Goal: Information Seeking & Learning: Check status

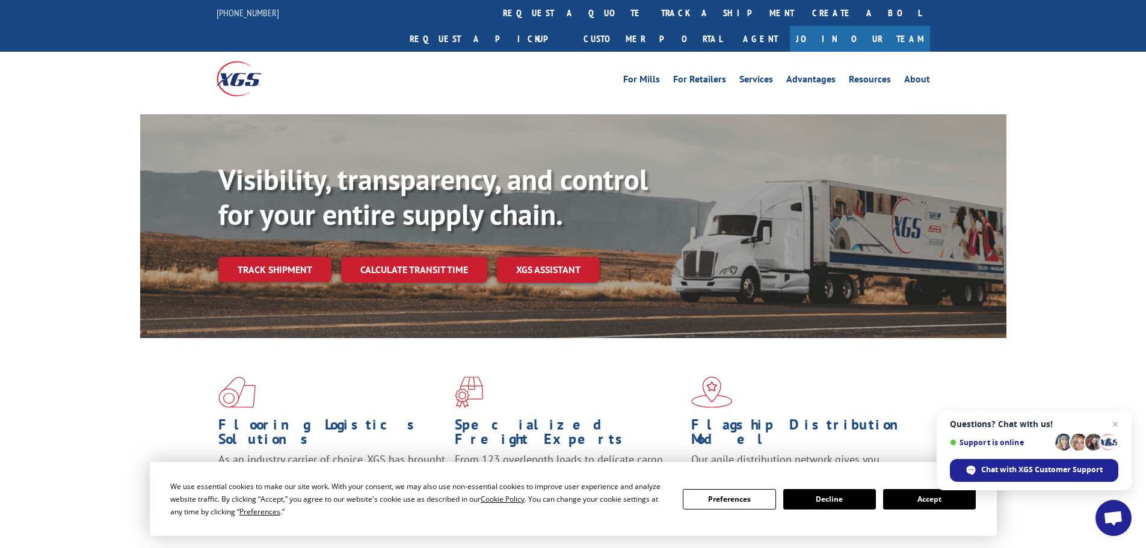
click at [652, 15] on link "track a shipment" at bounding box center [727, 13] width 151 height 26
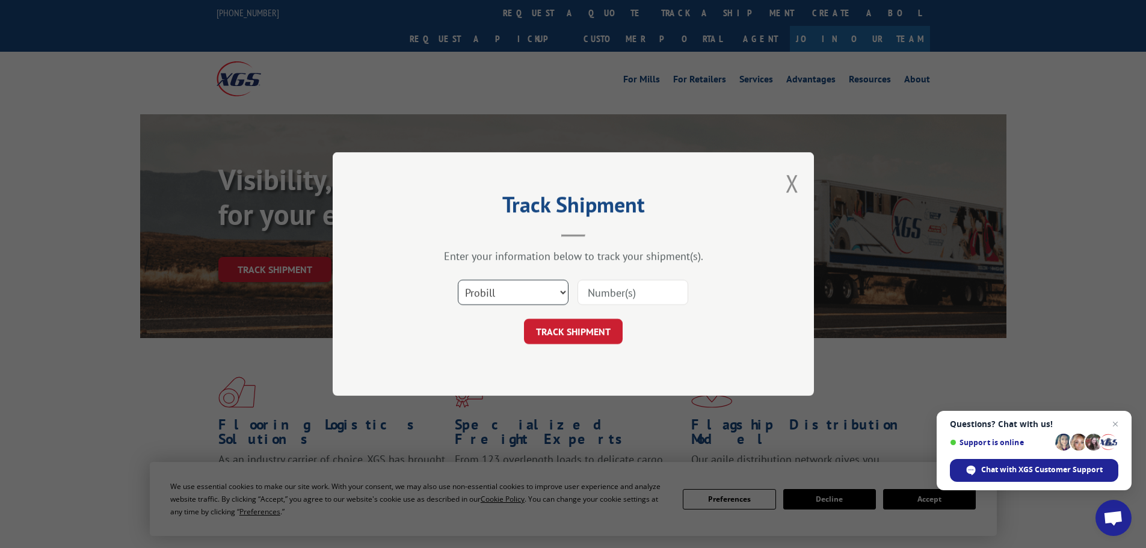
drag, startPoint x: 489, startPoint y: 286, endPoint x: 499, endPoint y: 275, distance: 14.5
click at [493, 286] on select "Select category... Probill BOL PO" at bounding box center [513, 292] width 111 height 25
select select "po"
click at [458, 280] on select "Select category... Probill BOL PO" at bounding box center [513, 292] width 111 height 25
click at [633, 289] on input at bounding box center [632, 292] width 111 height 25
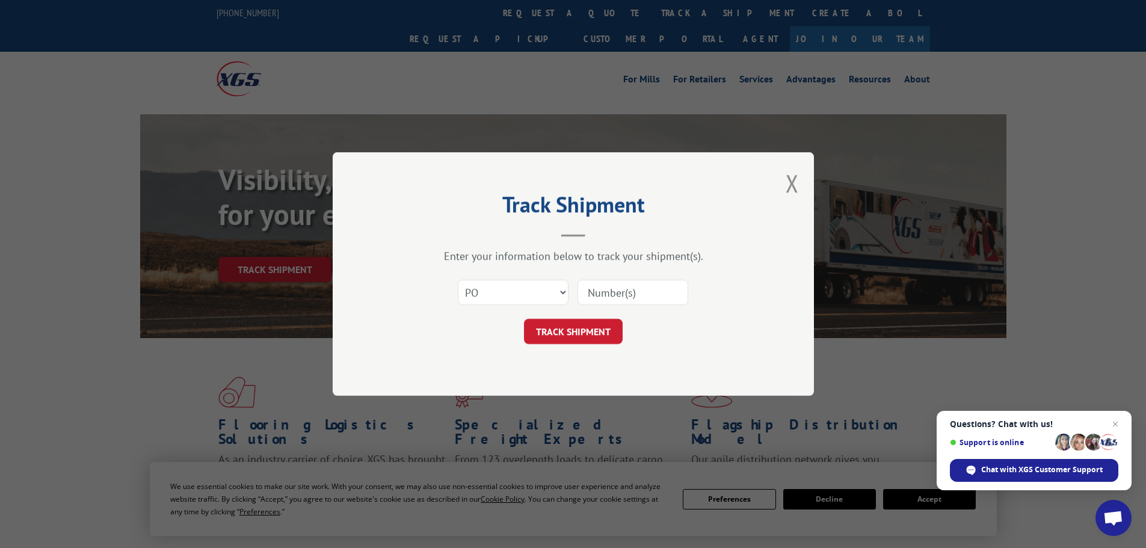
paste input "26530681"
type input "26530681"
click at [603, 333] on button "TRACK SHIPMENT" at bounding box center [573, 331] width 99 height 25
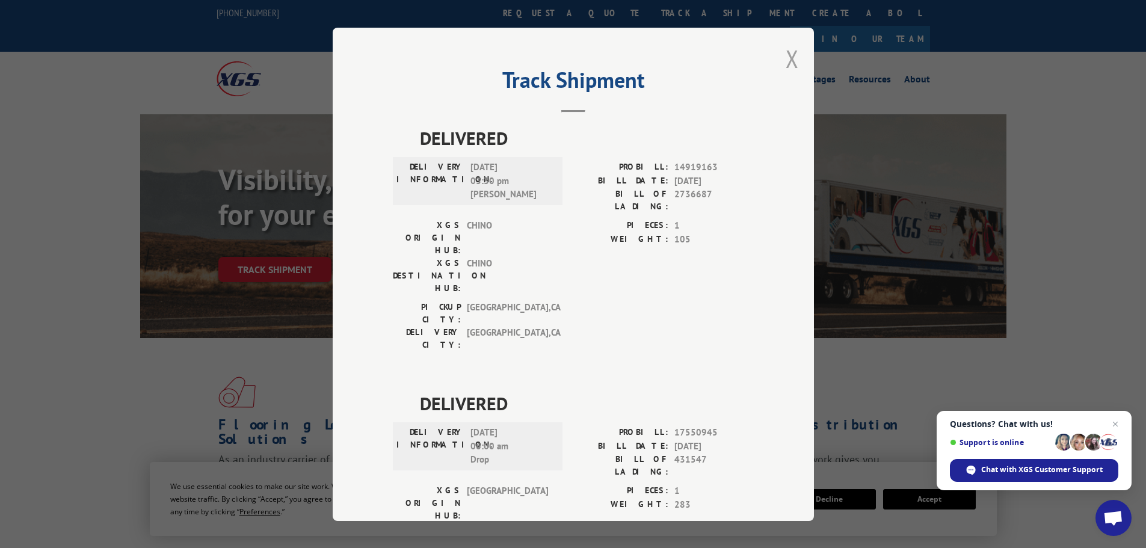
click at [787, 55] on button "Close modal" at bounding box center [792, 59] width 13 height 32
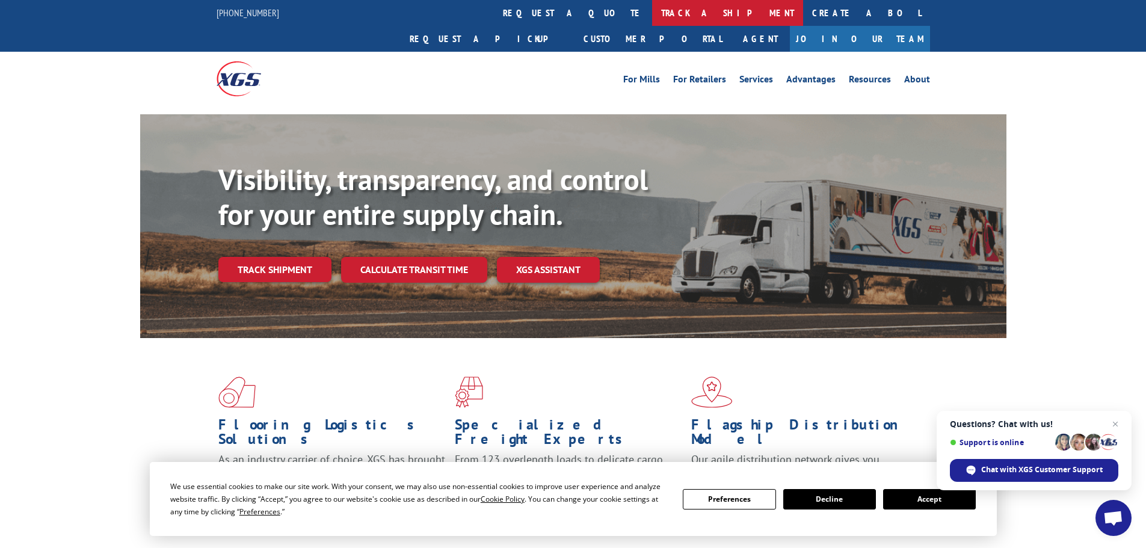
click at [652, 19] on link "track a shipment" at bounding box center [727, 13] width 151 height 26
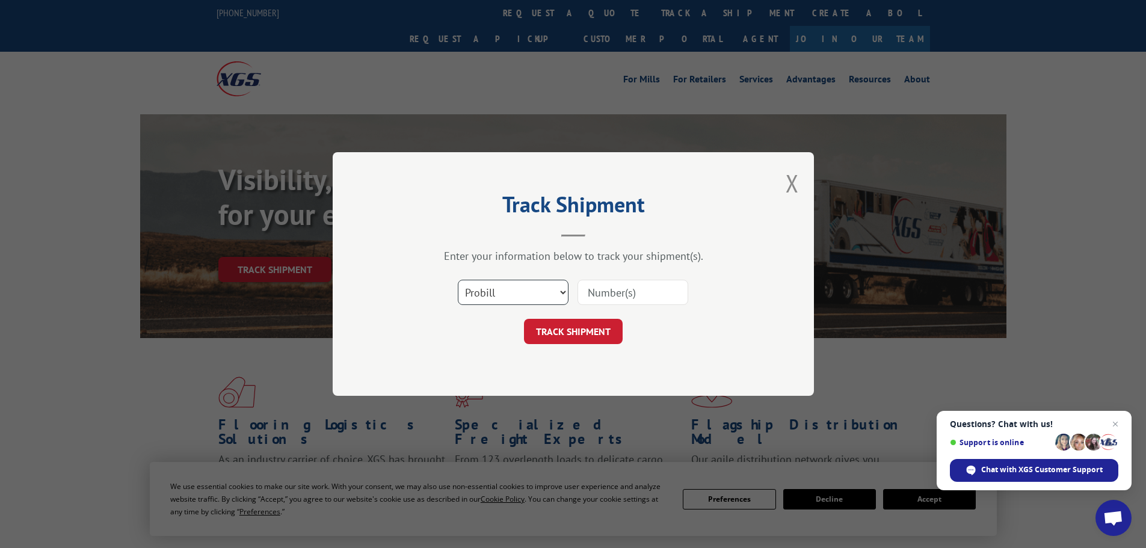
drag, startPoint x: 540, startPoint y: 290, endPoint x: 553, endPoint y: 272, distance: 21.9
click at [544, 290] on select "Select category... Probill BOL PO" at bounding box center [513, 292] width 111 height 25
select select "po"
click at [458, 280] on select "Select category... Probill BOL PO" at bounding box center [513, 292] width 111 height 25
click at [630, 297] on input at bounding box center [632, 292] width 111 height 25
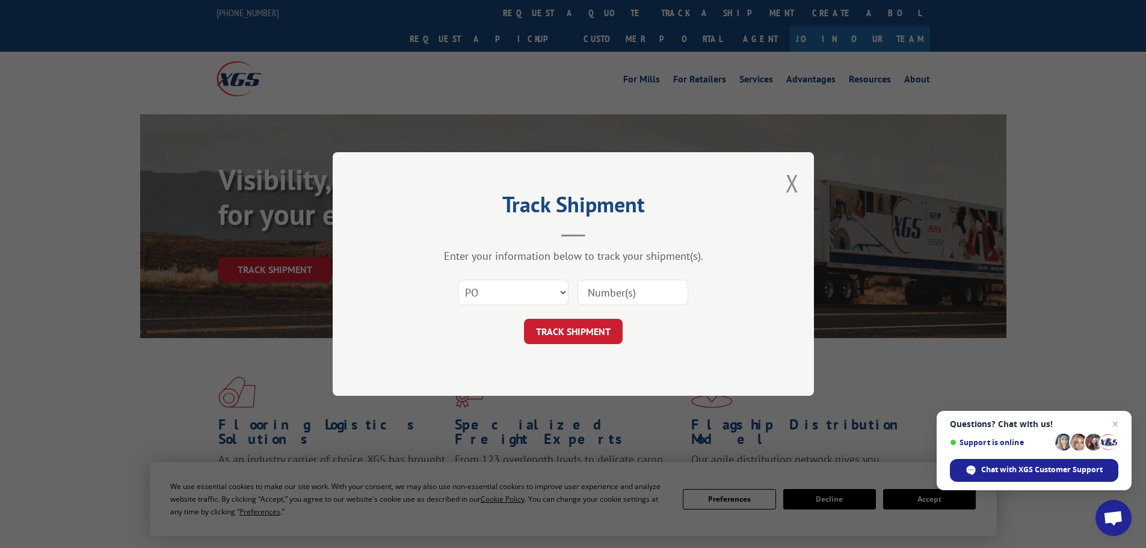
paste input "26530902"
type input "26530902"
click at [578, 326] on button "TRACK SHIPMENT" at bounding box center [573, 331] width 99 height 25
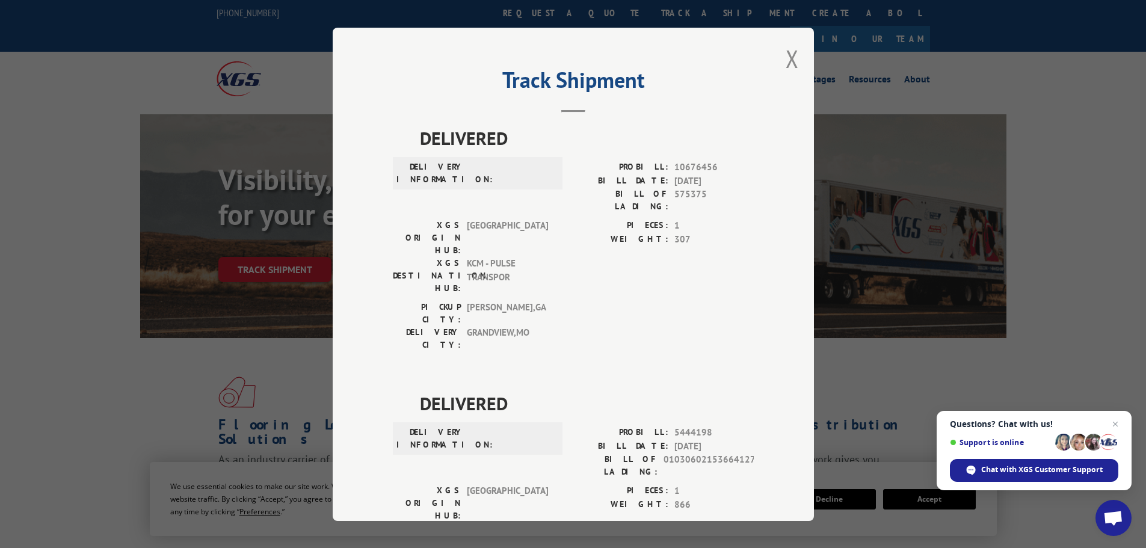
click at [795, 61] on div "Track Shipment DELIVERED DELIVERY INFORMATION: PROBILL: 10676456 BILL DATE: [DA…" at bounding box center [573, 274] width 481 height 493
click at [789, 62] on button "Close modal" at bounding box center [792, 59] width 13 height 32
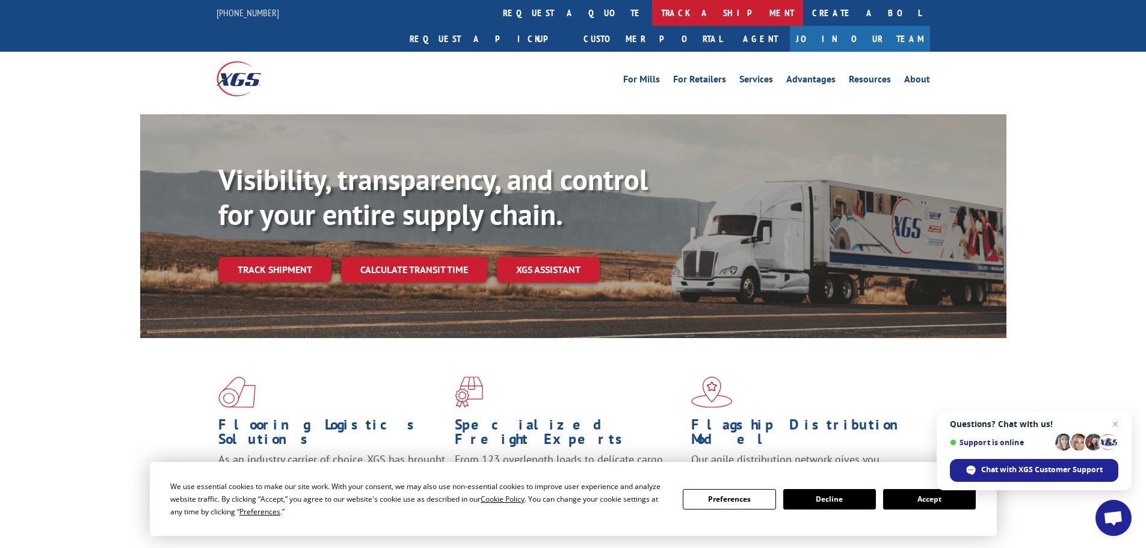
click at [652, 18] on link "track a shipment" at bounding box center [727, 13] width 151 height 26
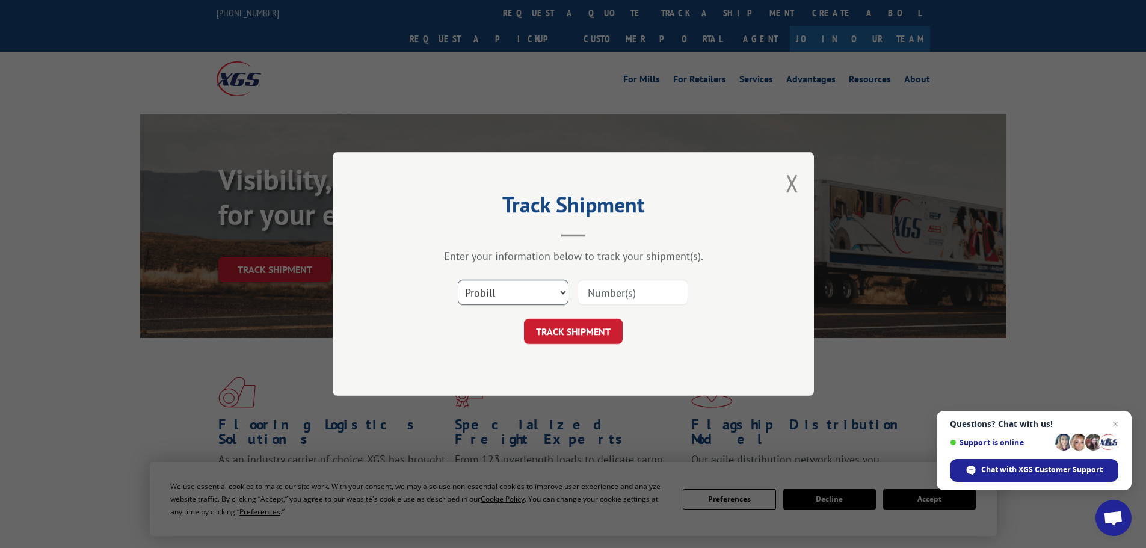
click at [501, 295] on select "Select category... Probill BOL PO" at bounding box center [513, 292] width 111 height 25
select select "po"
click at [458, 280] on select "Select category... Probill BOL PO" at bounding box center [513, 292] width 111 height 25
click at [608, 291] on input at bounding box center [632, 292] width 111 height 25
paste input "26530918"
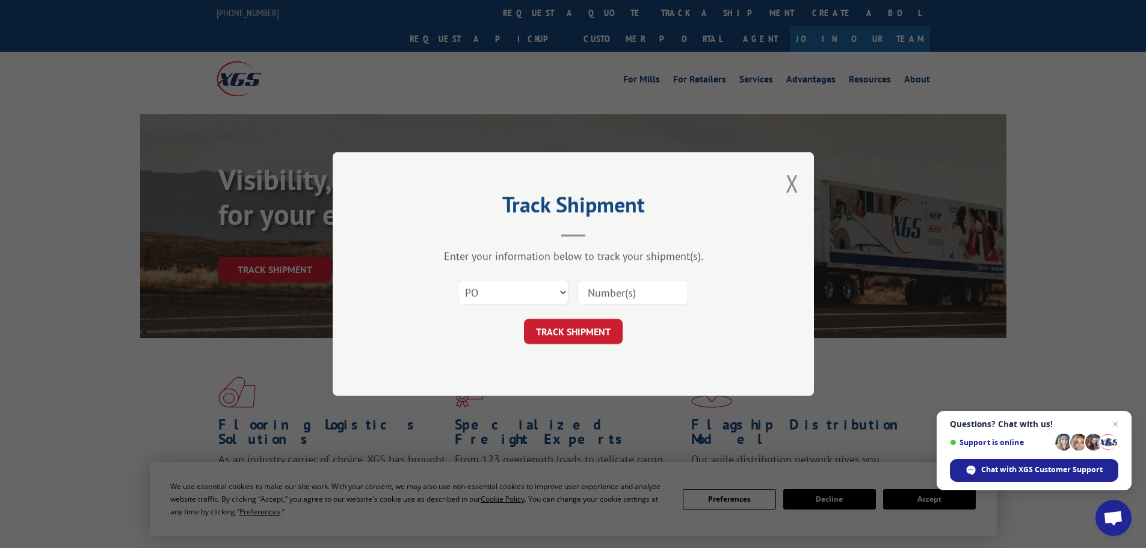
type input "26530918"
click button "TRACK SHIPMENT" at bounding box center [573, 331] width 99 height 25
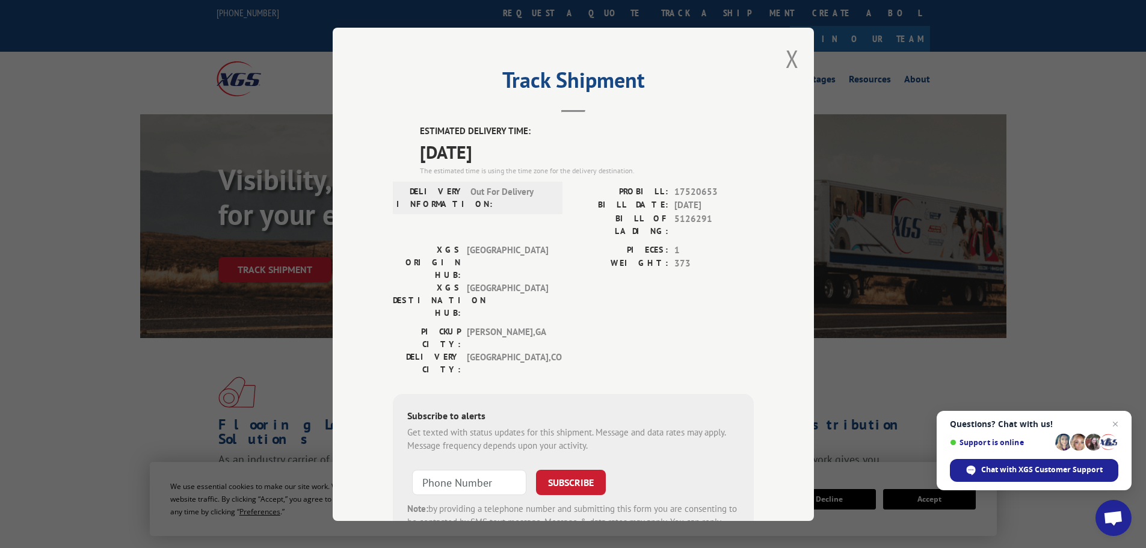
click at [780, 70] on div "Track Shipment ESTIMATED DELIVERY TIME: [DATE] The estimated time is using the …" at bounding box center [573, 274] width 481 height 493
click at [787, 67] on button "Close modal" at bounding box center [792, 59] width 13 height 32
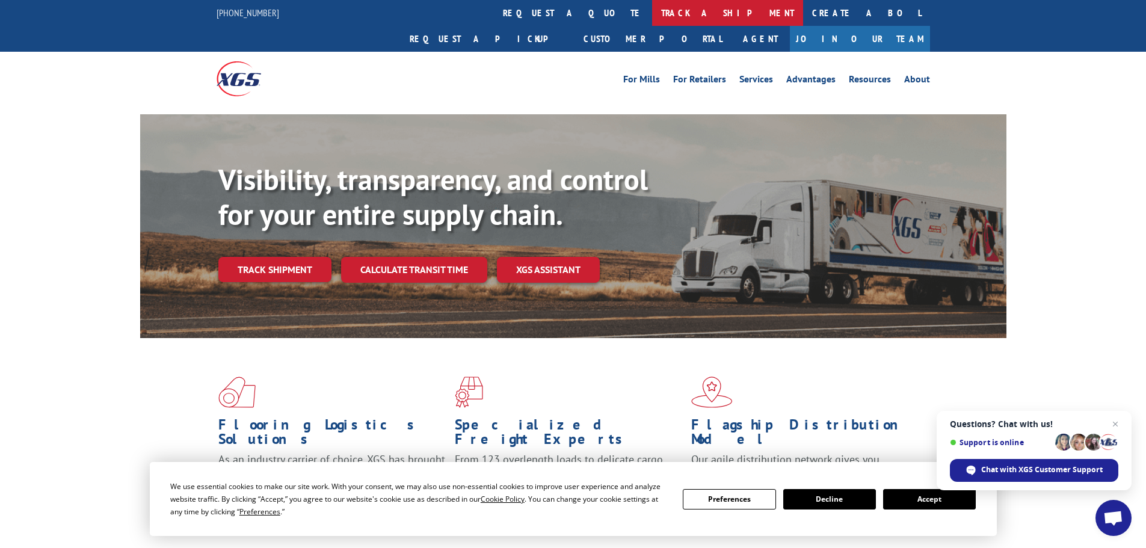
click at [652, 13] on link "track a shipment" at bounding box center [727, 13] width 151 height 26
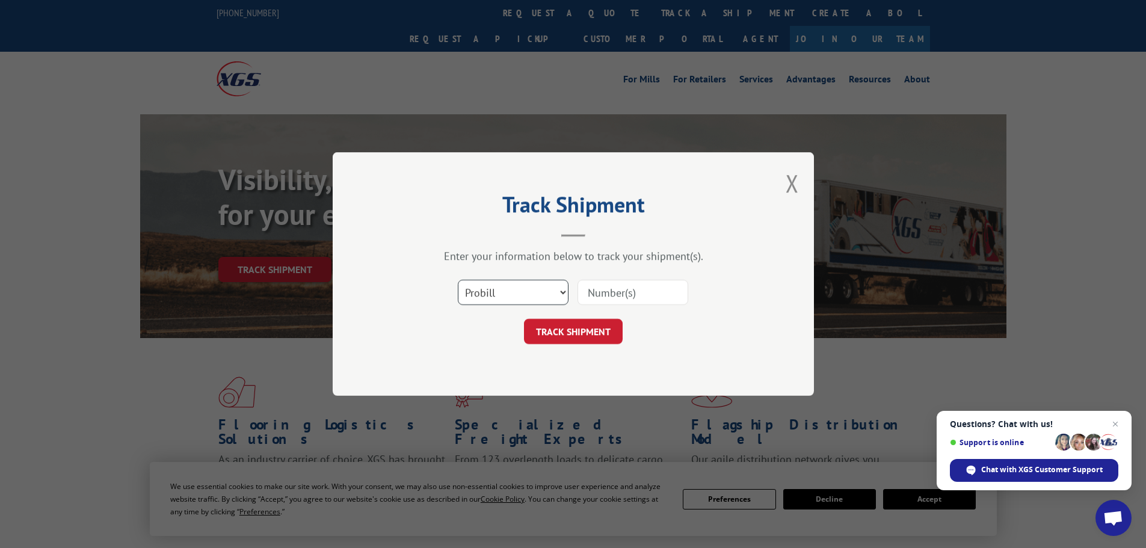
drag, startPoint x: 515, startPoint y: 298, endPoint x: 528, endPoint y: 266, distance: 34.3
click at [515, 298] on select "Select category... Probill BOL PO" at bounding box center [513, 292] width 111 height 25
select select "po"
click at [458, 280] on select "Select category... Probill BOL PO" at bounding box center [513, 292] width 111 height 25
click at [612, 291] on input at bounding box center [632, 292] width 111 height 25
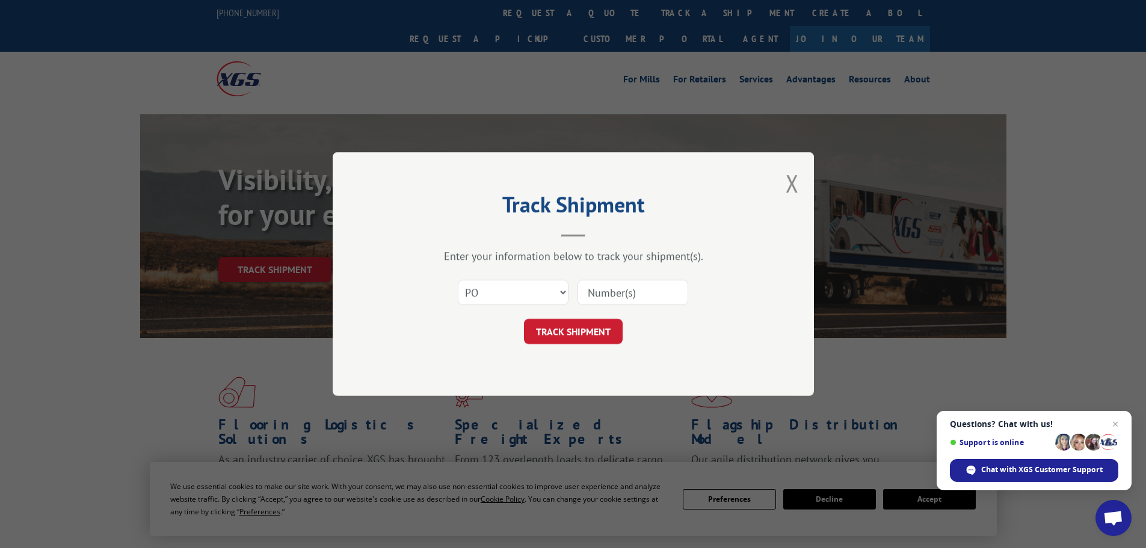
paste input "26531000"
type input "26531000"
click at [524, 319] on button "TRACK SHIPMENT" at bounding box center [573, 331] width 99 height 25
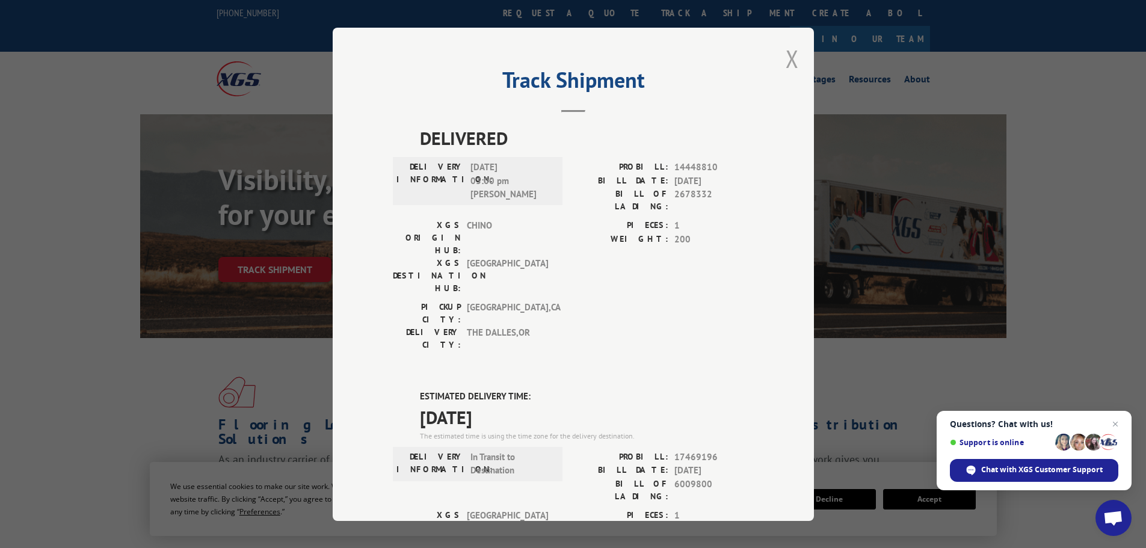
click at [786, 64] on button "Close modal" at bounding box center [792, 59] width 13 height 32
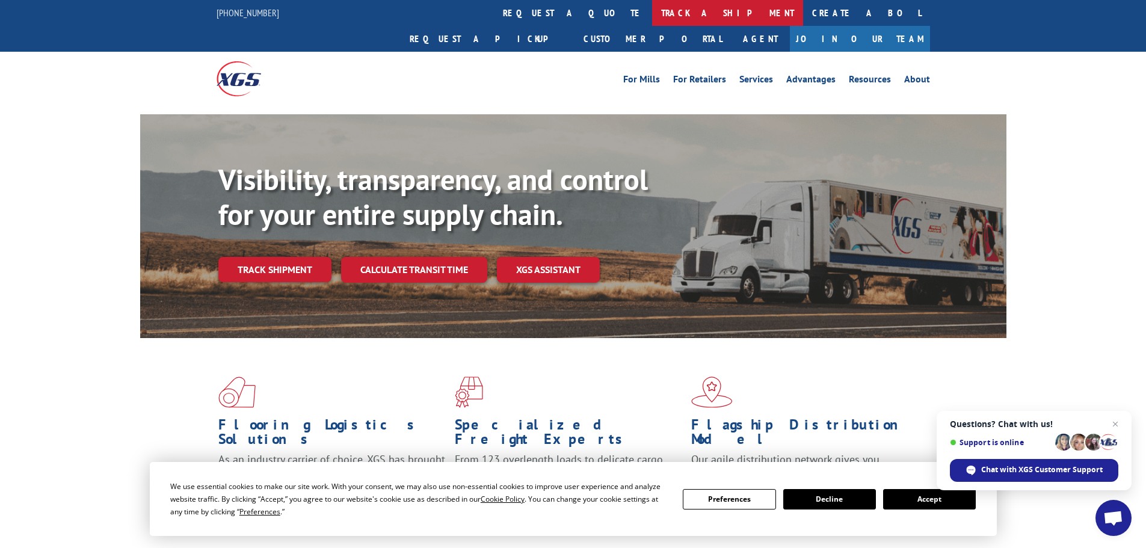
click at [652, 16] on link "track a shipment" at bounding box center [727, 13] width 151 height 26
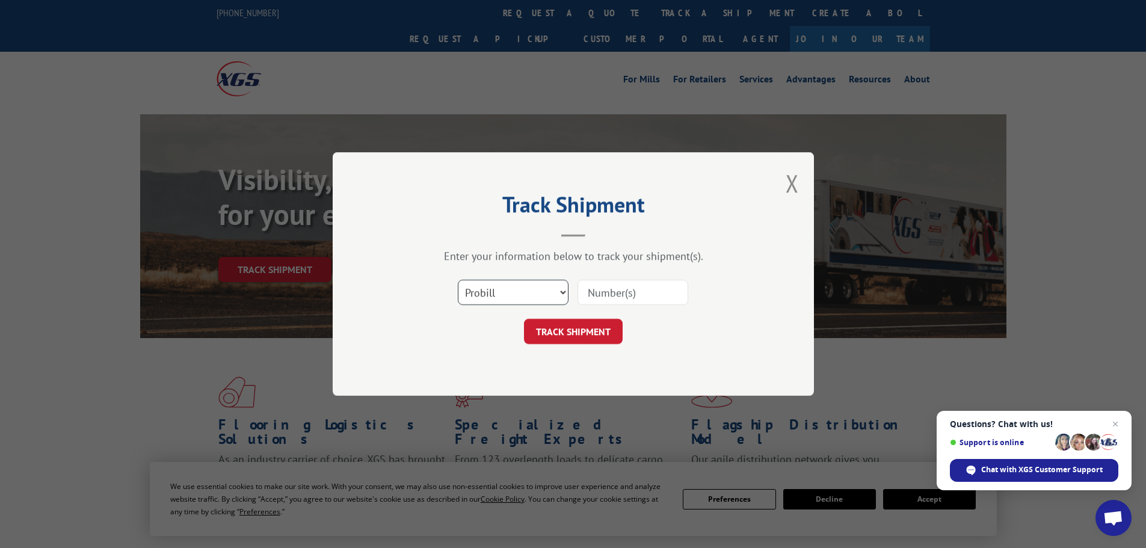
click at [514, 292] on select "Select category... Probill BOL PO" at bounding box center [513, 292] width 111 height 25
select select "po"
click at [458, 280] on select "Select category... Probill BOL PO" at bounding box center [513, 292] width 111 height 25
click at [610, 298] on input at bounding box center [632, 292] width 111 height 25
paste input "26530923"
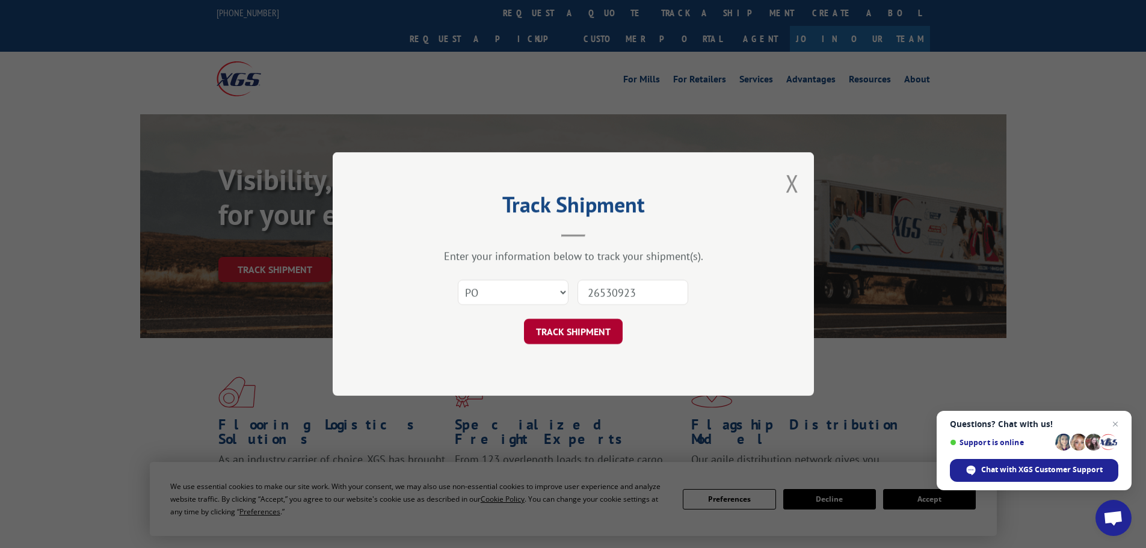
type input "26530923"
click at [597, 326] on button "TRACK SHIPMENT" at bounding box center [573, 331] width 99 height 25
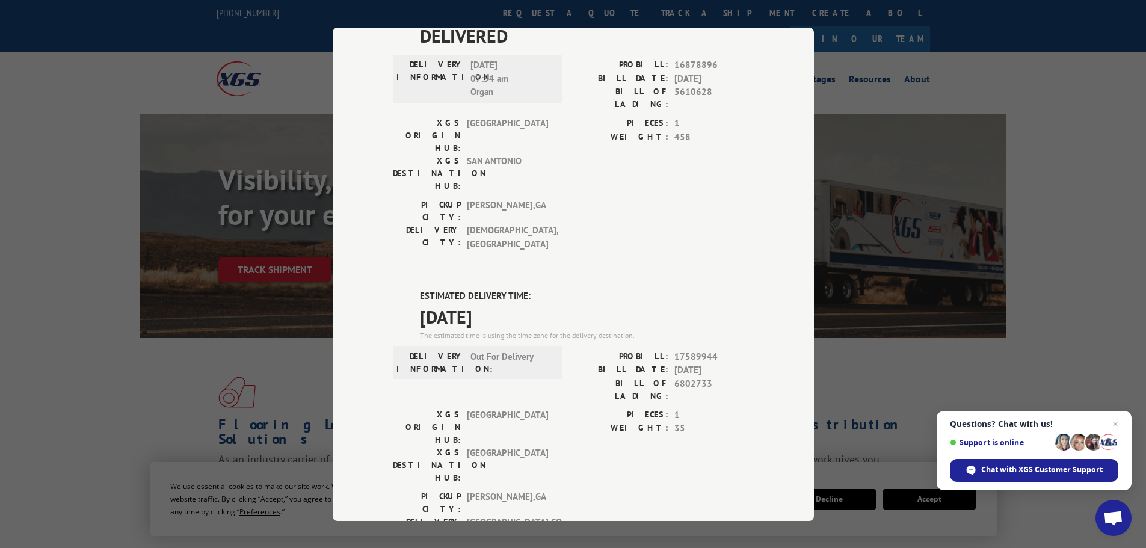
scroll to position [638, 0]
